Goal: Task Accomplishment & Management: Manage account settings

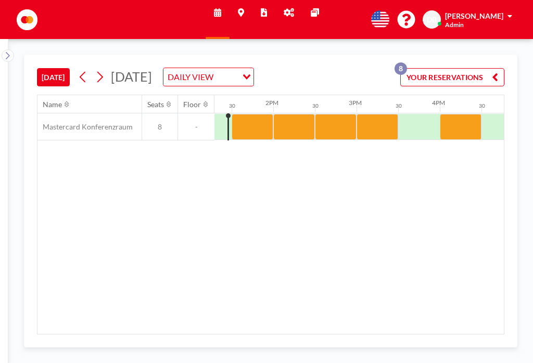
scroll to position [0, 1107]
click at [255, 114] on div at bounding box center [253, 127] width 42 height 26
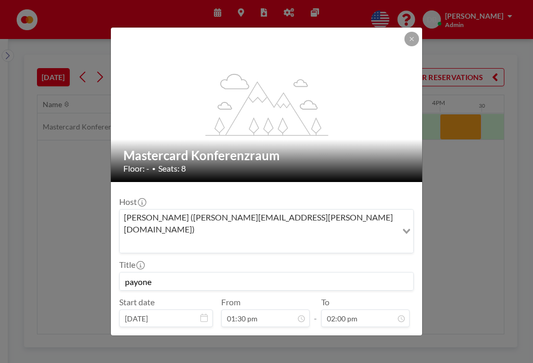
click at [281, 336] on button "PRE CHECK-IN" at bounding box center [268, 345] width 61 height 18
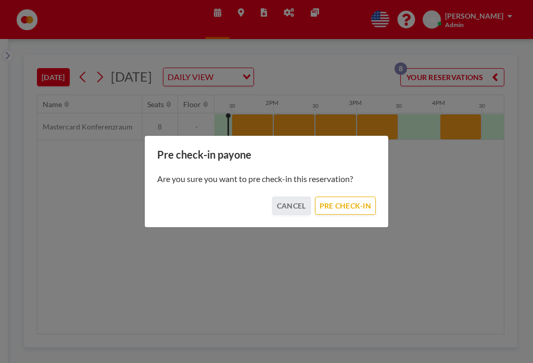
click at [355, 207] on button "PRE CHECK-IN" at bounding box center [345, 206] width 61 height 18
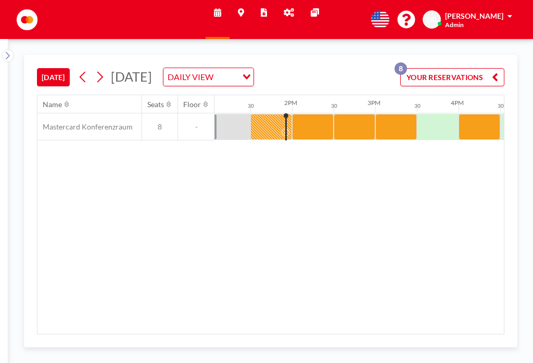
scroll to position [0, 1088]
click at [313, 114] on div at bounding box center [313, 127] width 42 height 26
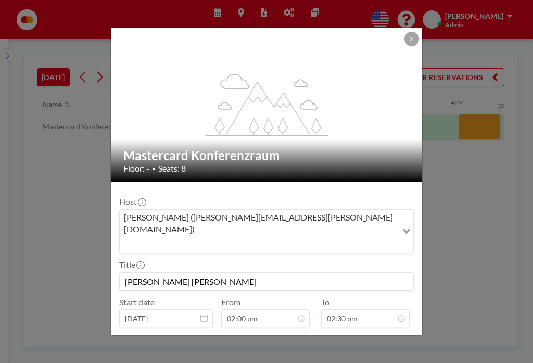
click at [277, 336] on button "PRE CHECK-IN" at bounding box center [268, 345] width 61 height 18
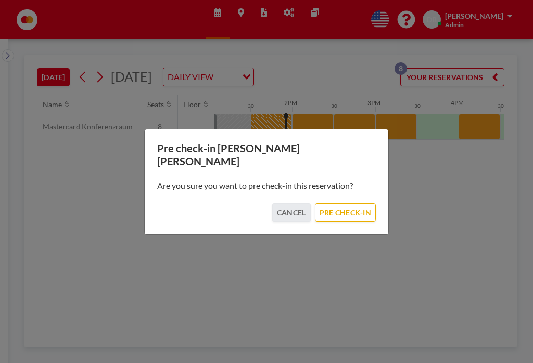
click at [359, 203] on button "PRE CHECK-IN" at bounding box center [345, 212] width 61 height 18
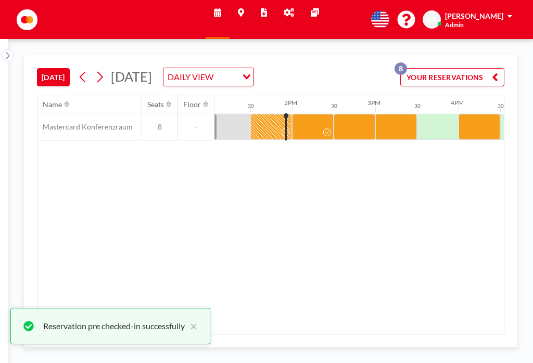
click at [354, 114] on div at bounding box center [355, 127] width 42 height 26
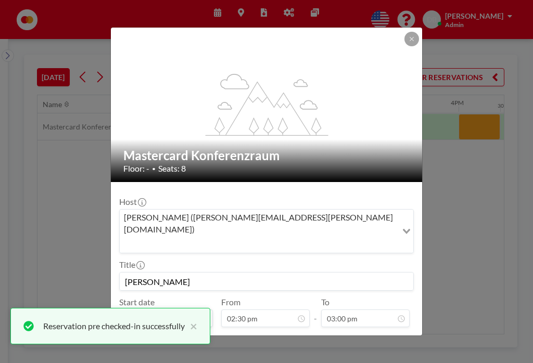
click at [279, 336] on button "PRE CHECK-IN" at bounding box center [268, 345] width 61 height 18
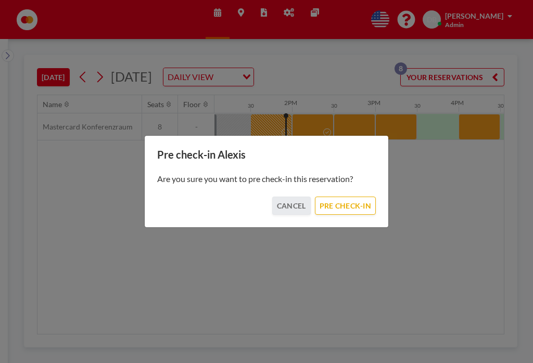
click at [295, 203] on button "CANCEL" at bounding box center [291, 206] width 39 height 18
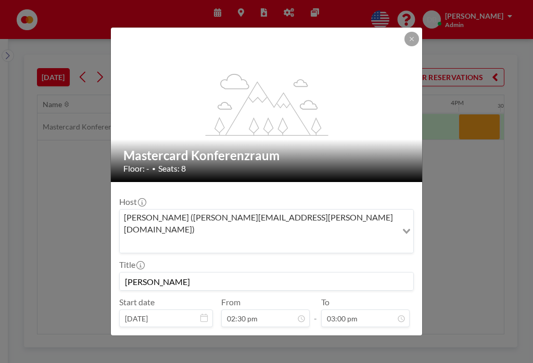
click at [416, 41] on button at bounding box center [411, 39] width 15 height 15
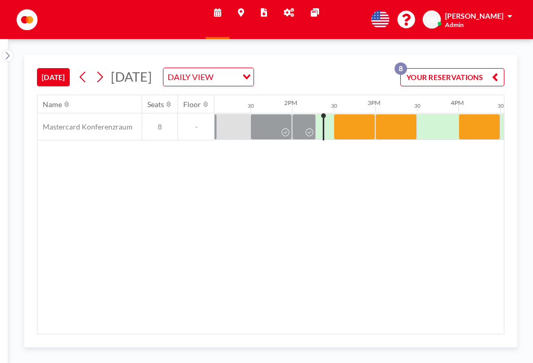
click at [353, 114] on div at bounding box center [355, 127] width 42 height 26
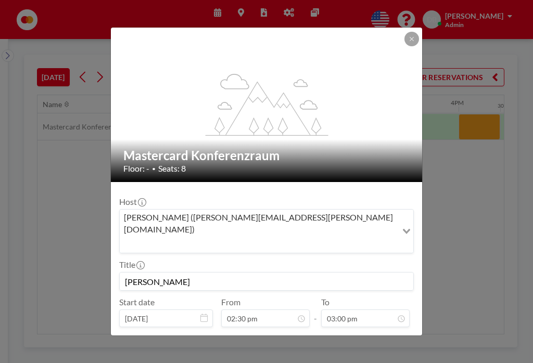
click at [273, 336] on button "PRE CHECK-IN" at bounding box center [268, 345] width 61 height 18
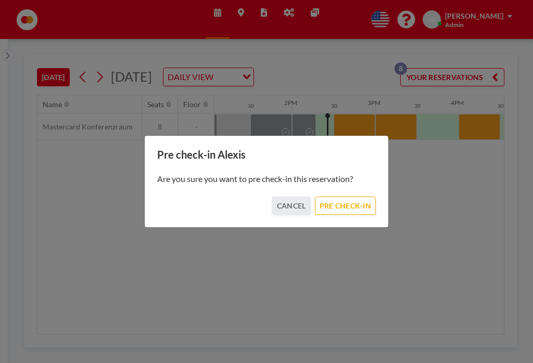
click at [349, 202] on button "PRE CHECK-IN" at bounding box center [345, 206] width 61 height 18
